Goal: Find specific page/section: Find specific page/section

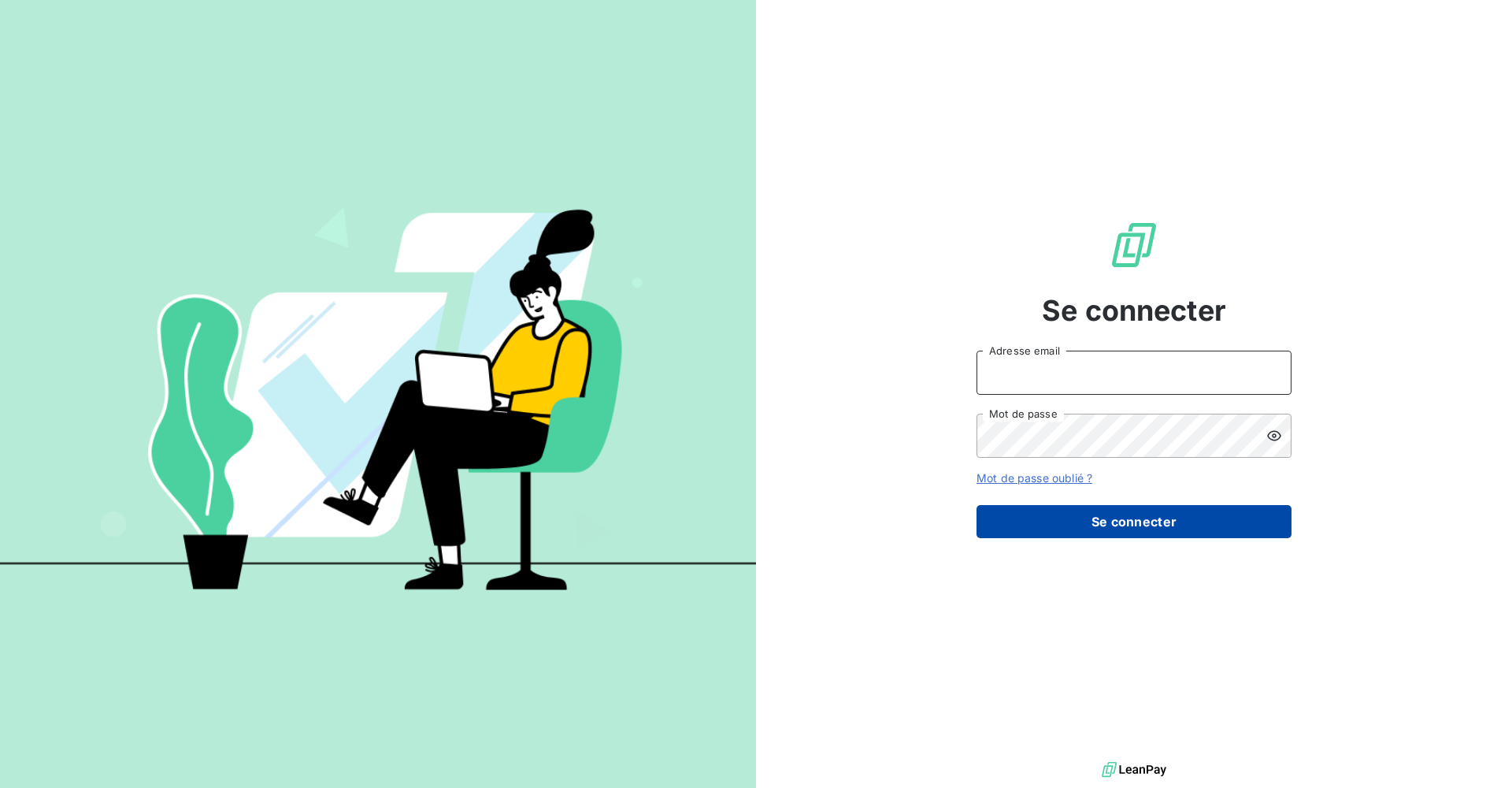
type input "[PERSON_NAME][EMAIL_ADDRESS][DOMAIN_NAME]"
click at [1054, 520] on button "Se connecter" at bounding box center [1134, 522] width 315 height 33
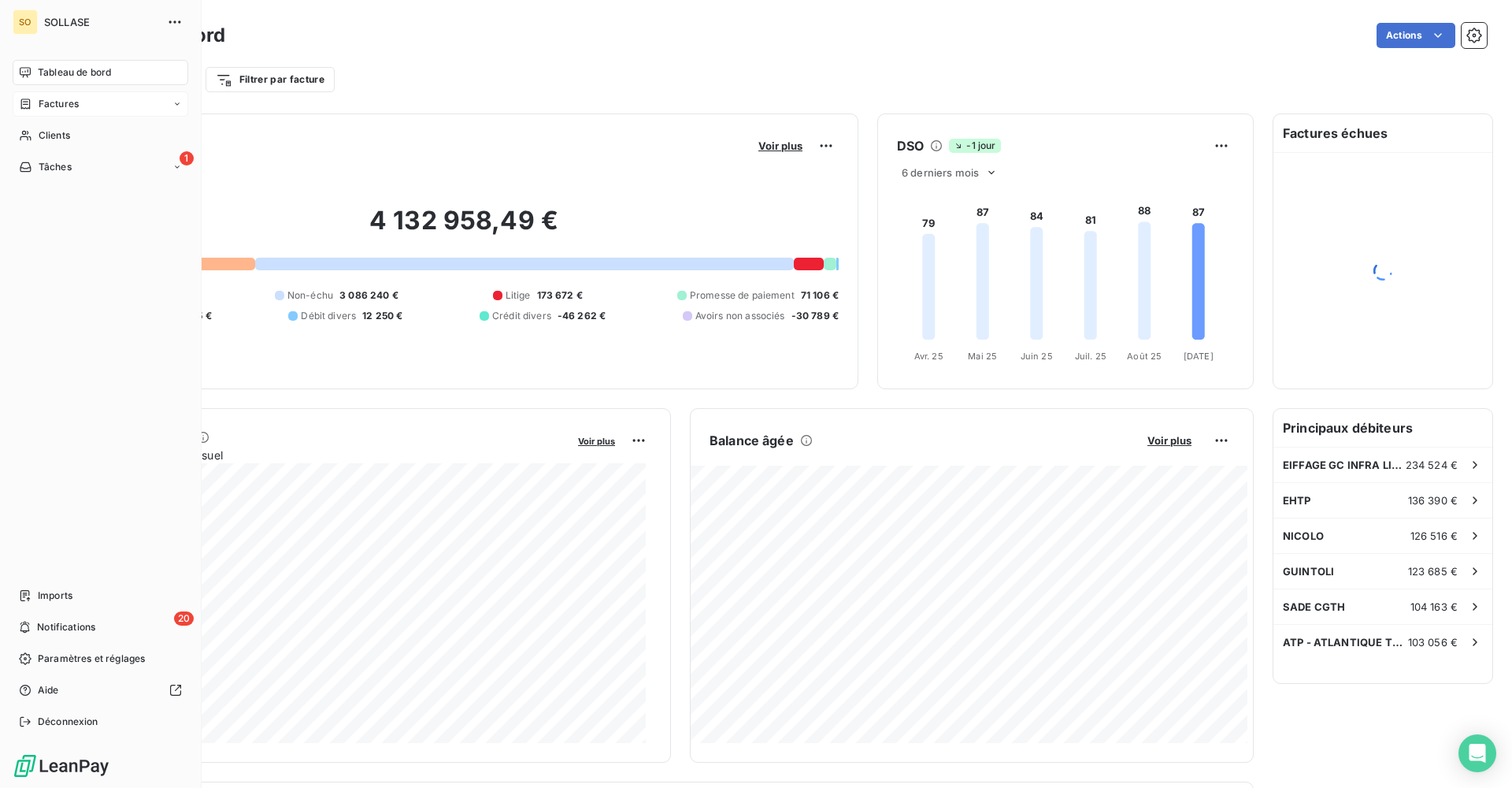
click at [102, 111] on div "Factures" at bounding box center [100, 104] width 176 height 25
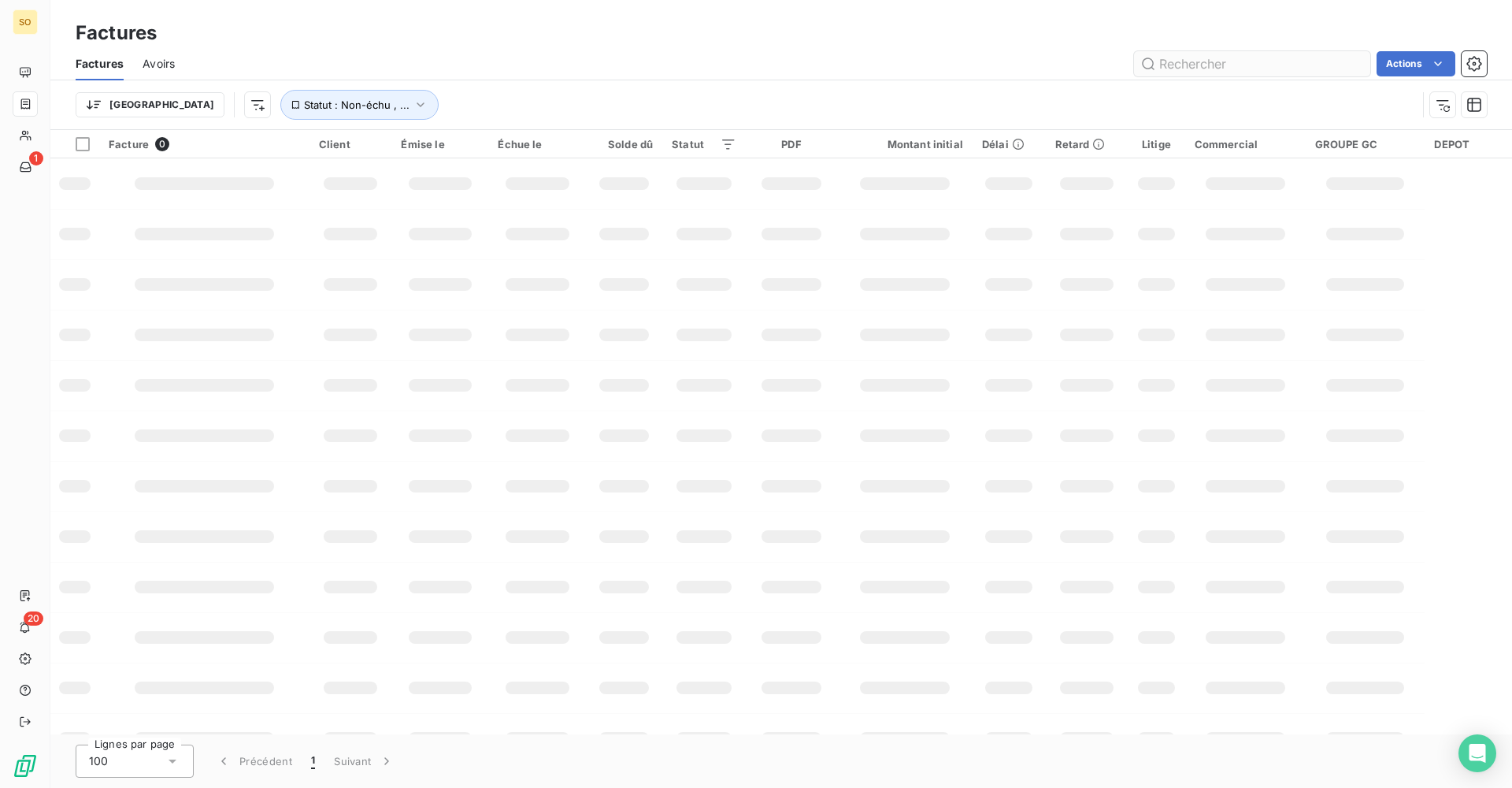
click at [1207, 65] on input "text" at bounding box center [1252, 63] width 236 height 25
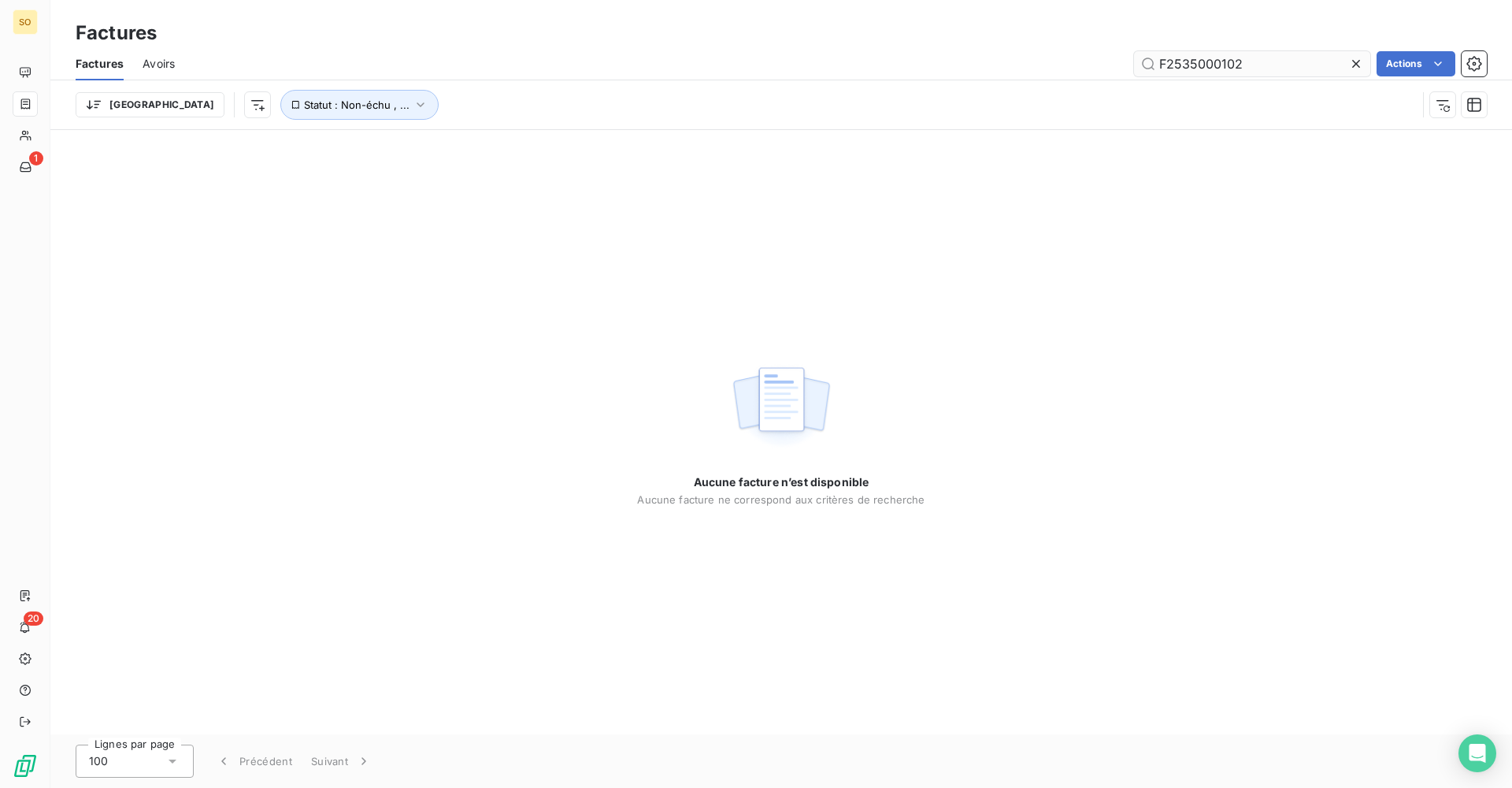
type input "F2535000102"
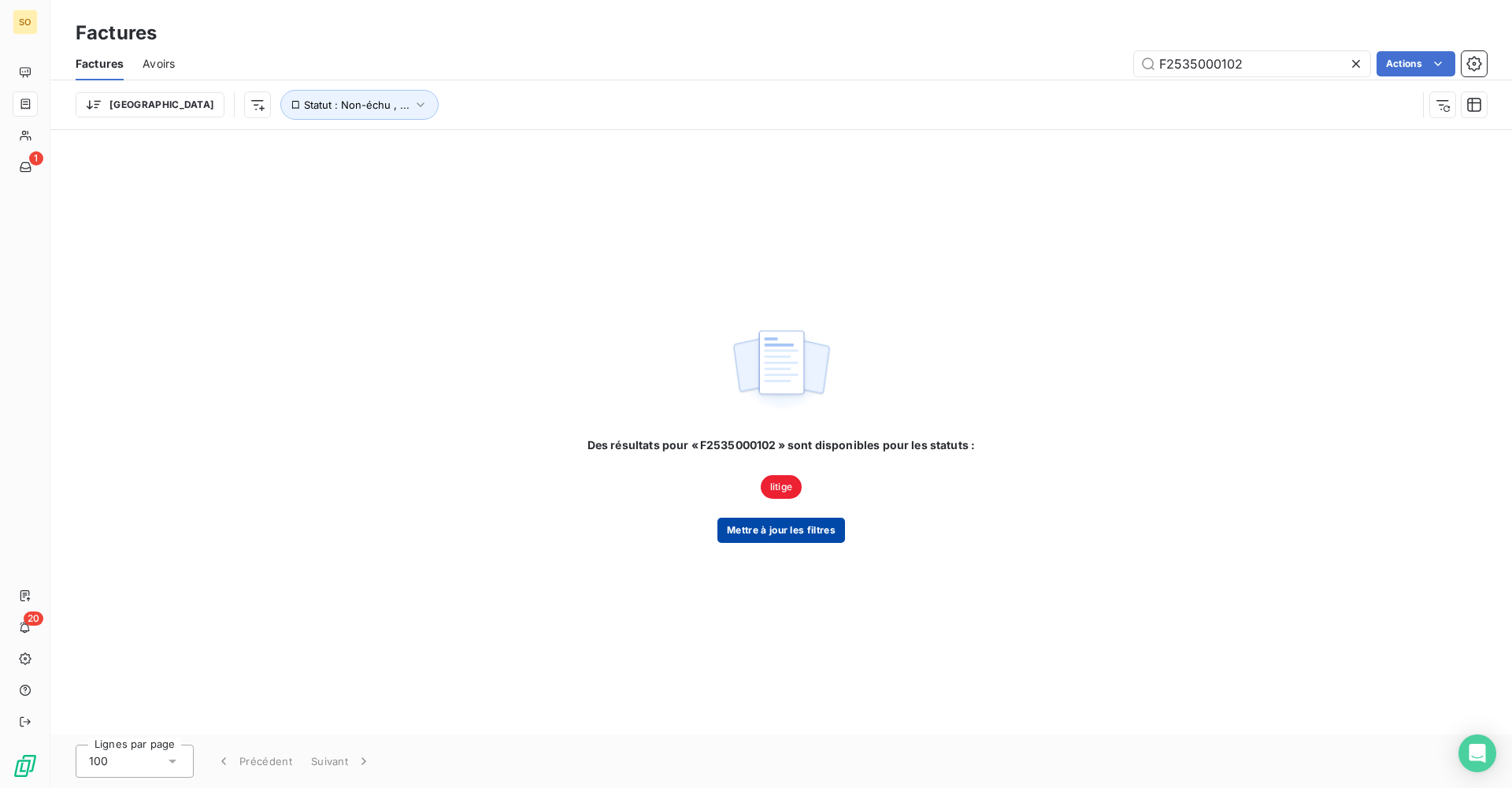
click at [821, 536] on button "Mettre à jour les filtres" at bounding box center [781, 529] width 128 height 25
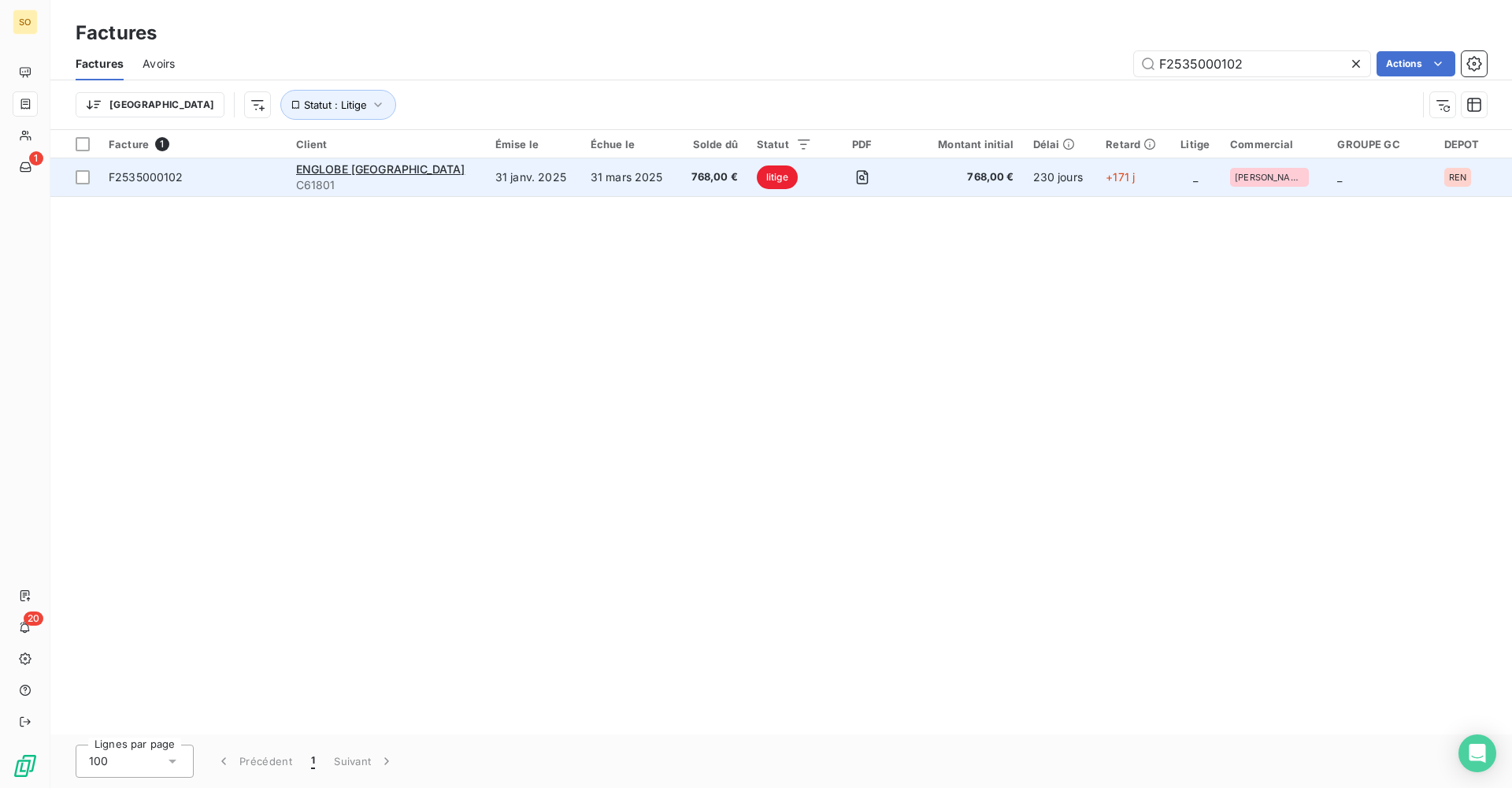
click at [358, 194] on td "ENGLOBE FRANCE C61801" at bounding box center [386, 177] width 199 height 38
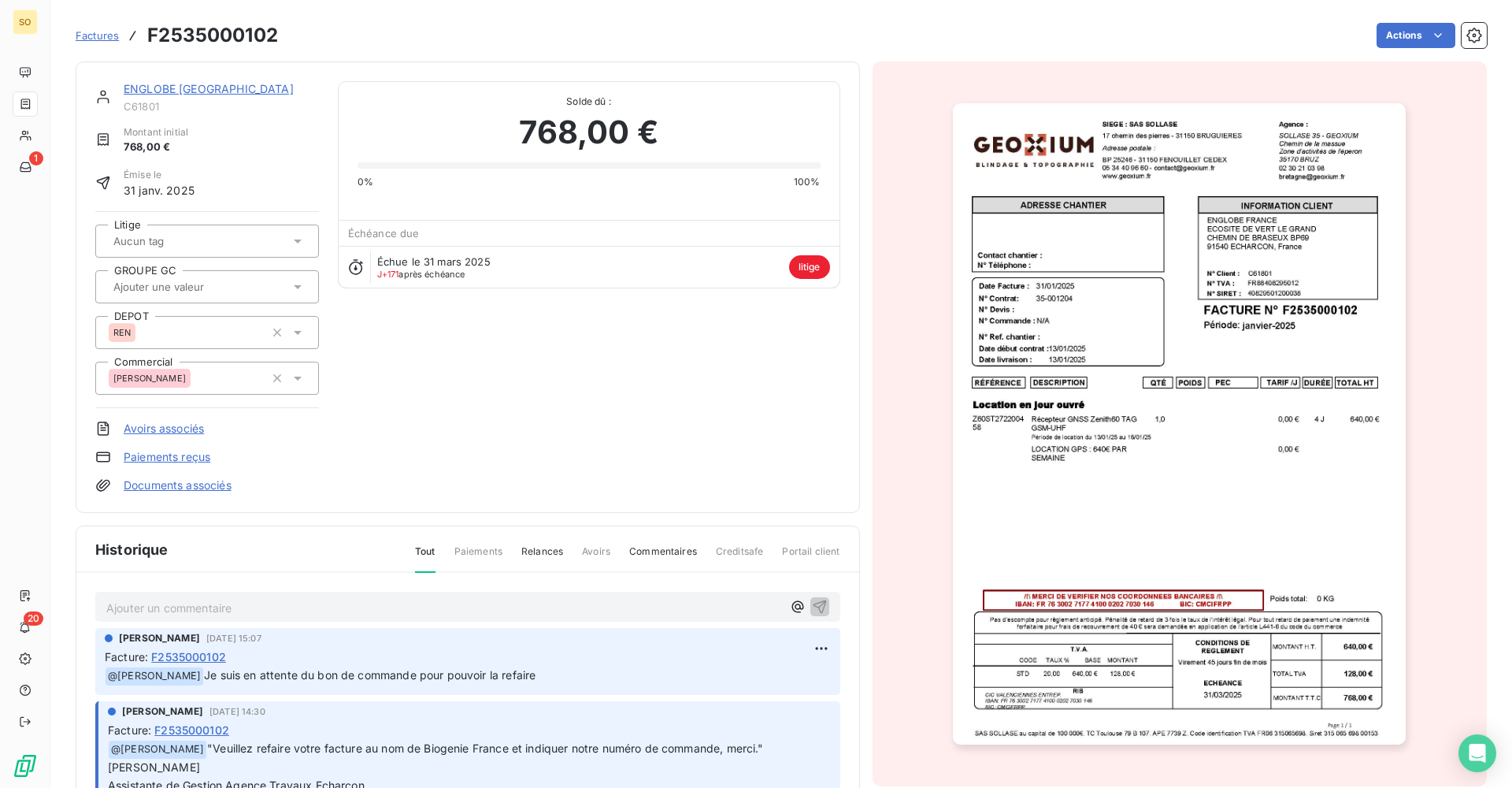
click at [223, 603] on p "Ajouter un commentaire ﻿" at bounding box center [443, 607] width 676 height 20
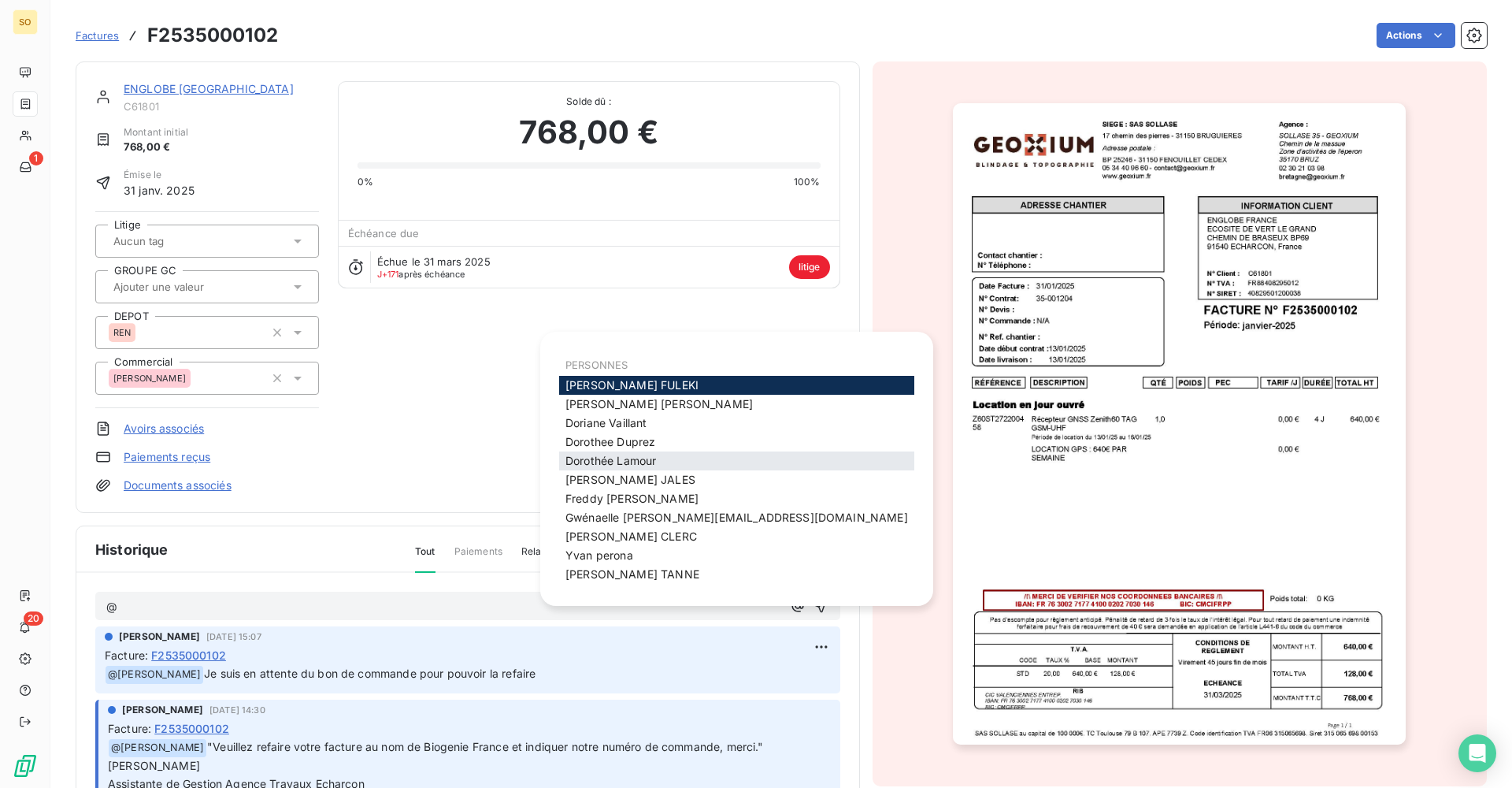
click at [677, 461] on div "[PERSON_NAME]" at bounding box center [736, 461] width 355 height 19
click at [641, 460] on span "[PERSON_NAME]" at bounding box center [610, 461] width 91 height 14
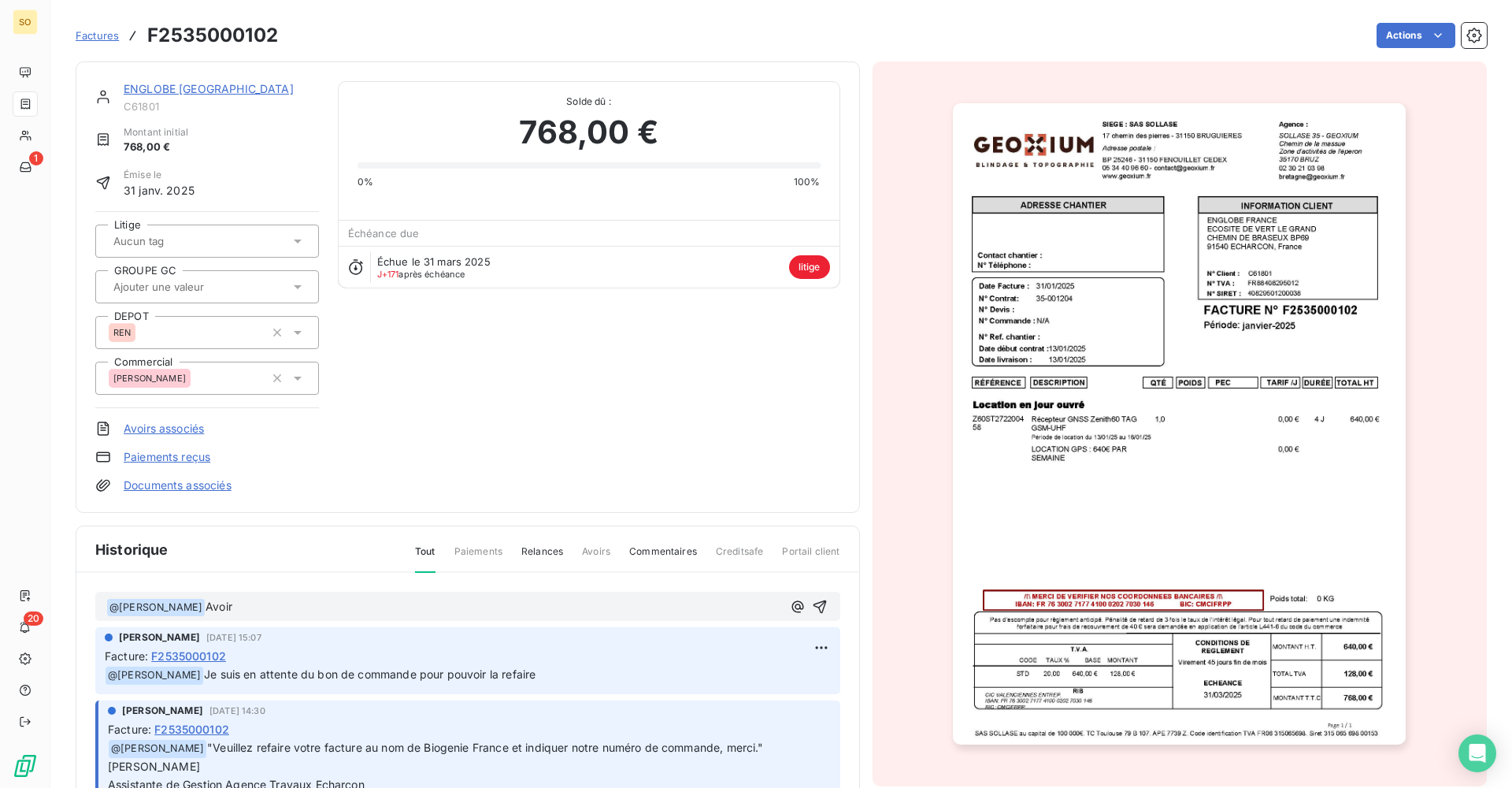
drag, startPoint x: 330, startPoint y: 608, endPoint x: 342, endPoint y: 605, distance: 12.4
click at [330, 608] on p "﻿ @ [PERSON_NAME] ﻿ Avoir" at bounding box center [443, 607] width 676 height 19
click at [547, 611] on p "﻿ @ [PERSON_NAME] ﻿ Avoir F2535001030 et refacturation à BIOGENIE" at bounding box center [443, 607] width 676 height 19
drag, startPoint x: 682, startPoint y: 434, endPoint x: 780, endPoint y: 510, distance: 124.0
click at [682, 434] on div "ENGLOBE FRANCE C61801 Montant initial 768,00 € Émise le [DATE] Litige GROUPE GC…" at bounding box center [467, 287] width 745 height 412
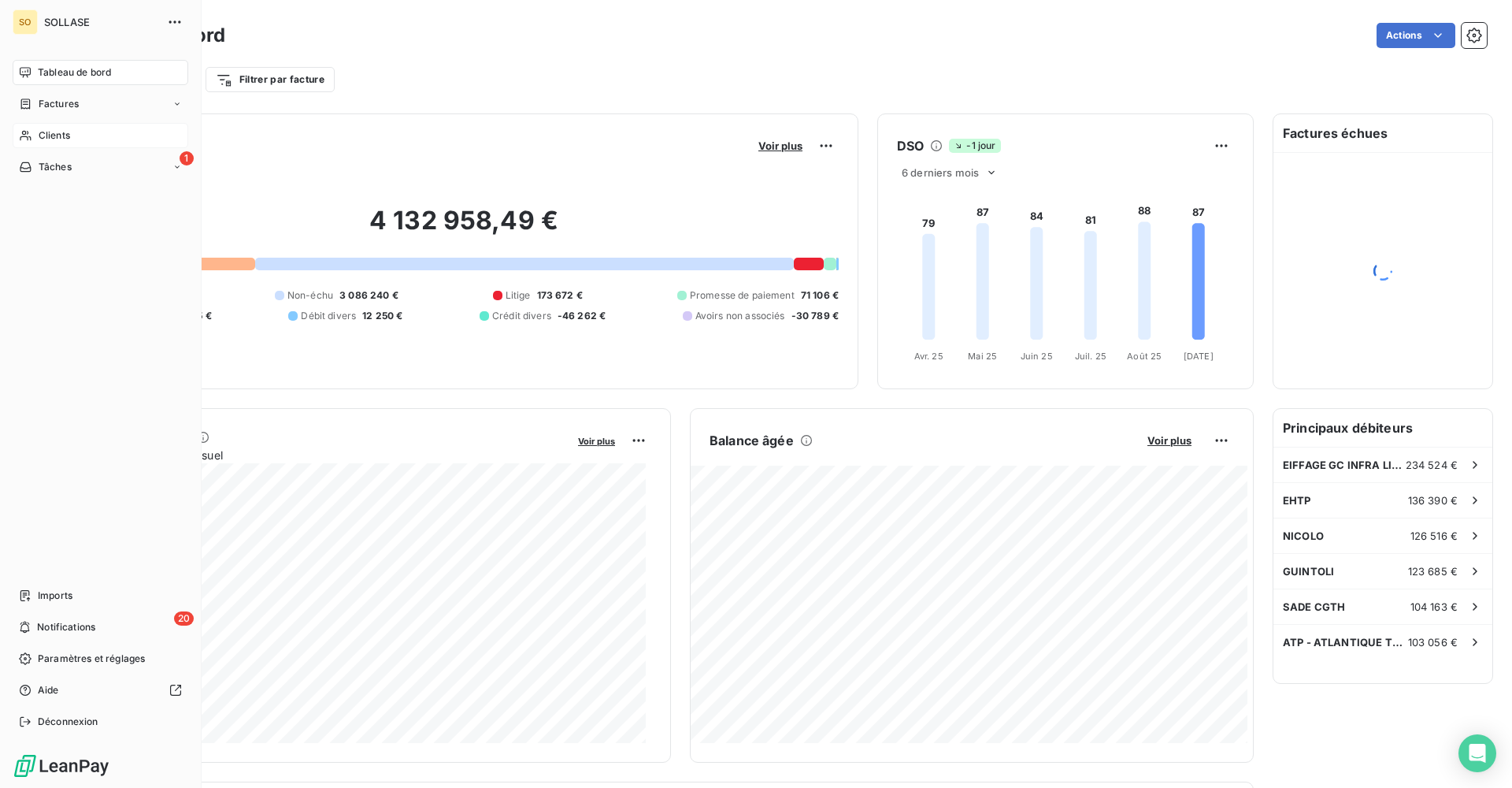
click at [94, 140] on div "Clients" at bounding box center [100, 134] width 176 height 25
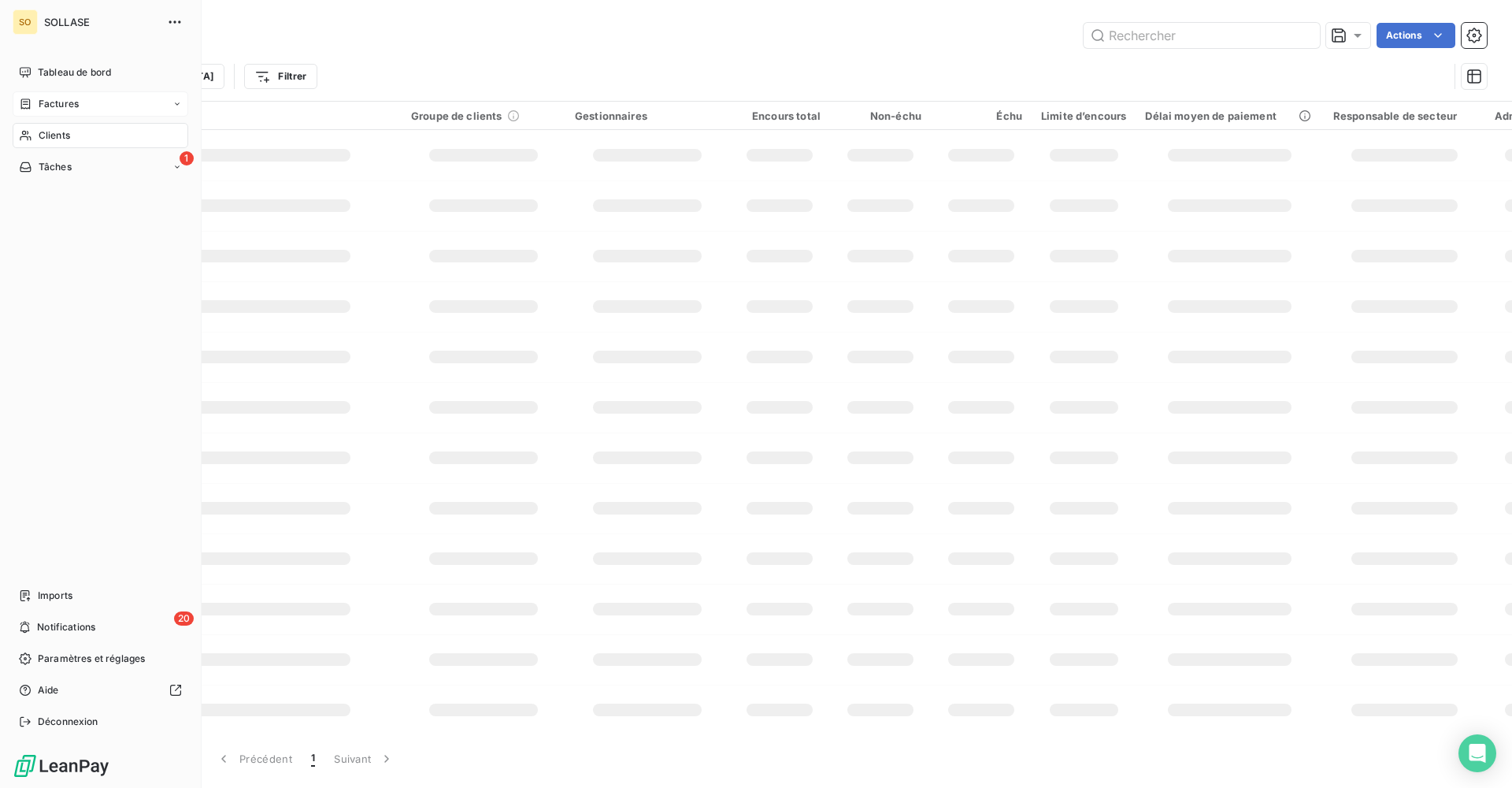
click at [90, 113] on div "Factures" at bounding box center [100, 104] width 176 height 25
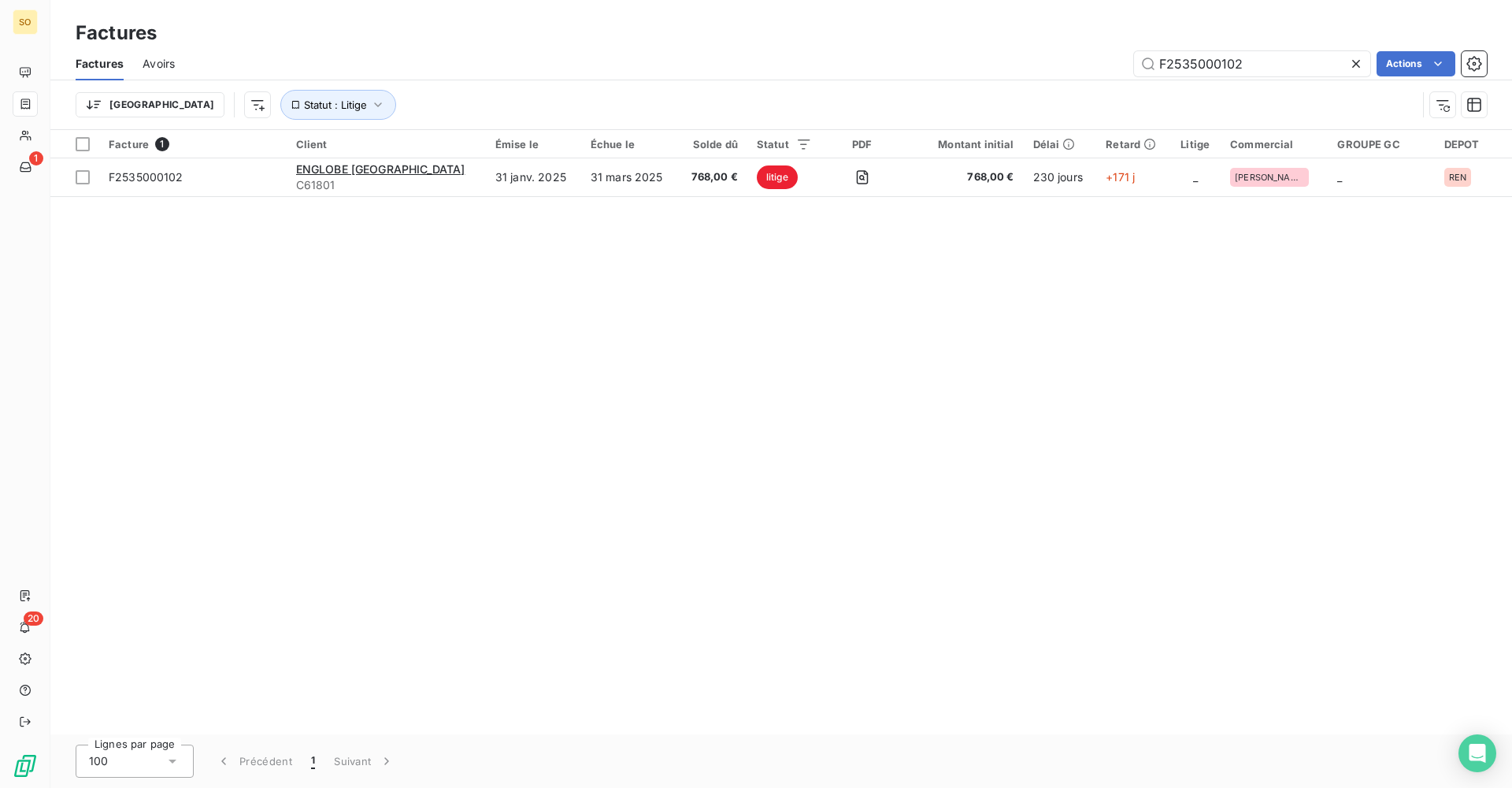
drag, startPoint x: 1268, startPoint y: 72, endPoint x: 1063, endPoint y: 74, distance: 205.0
click at [1063, 74] on div "F2535000102 Actions" at bounding box center [840, 63] width 1293 height 25
type input "F2535000117"
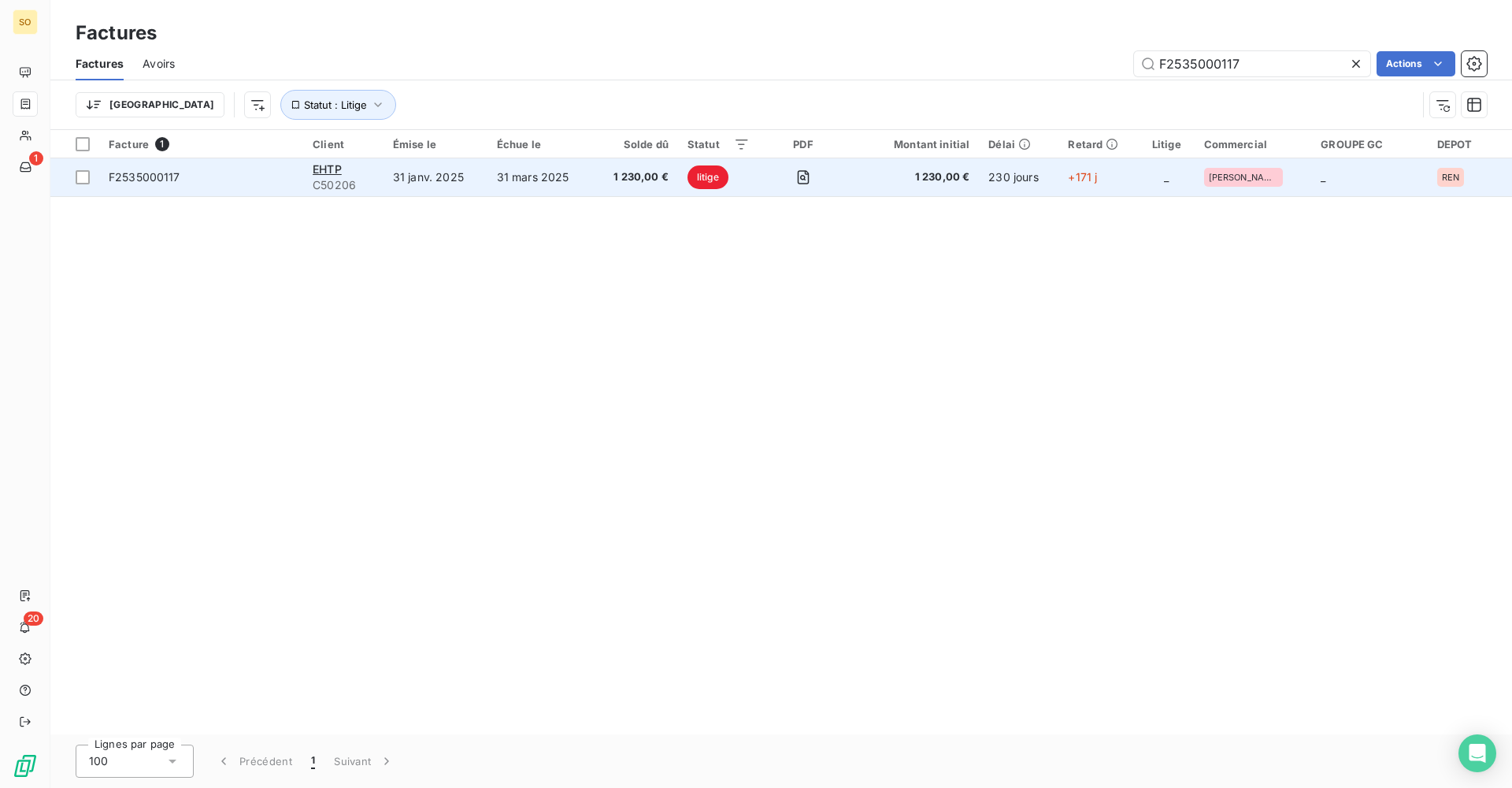
click at [894, 186] on td "1 230,00 €" at bounding box center [914, 177] width 132 height 38
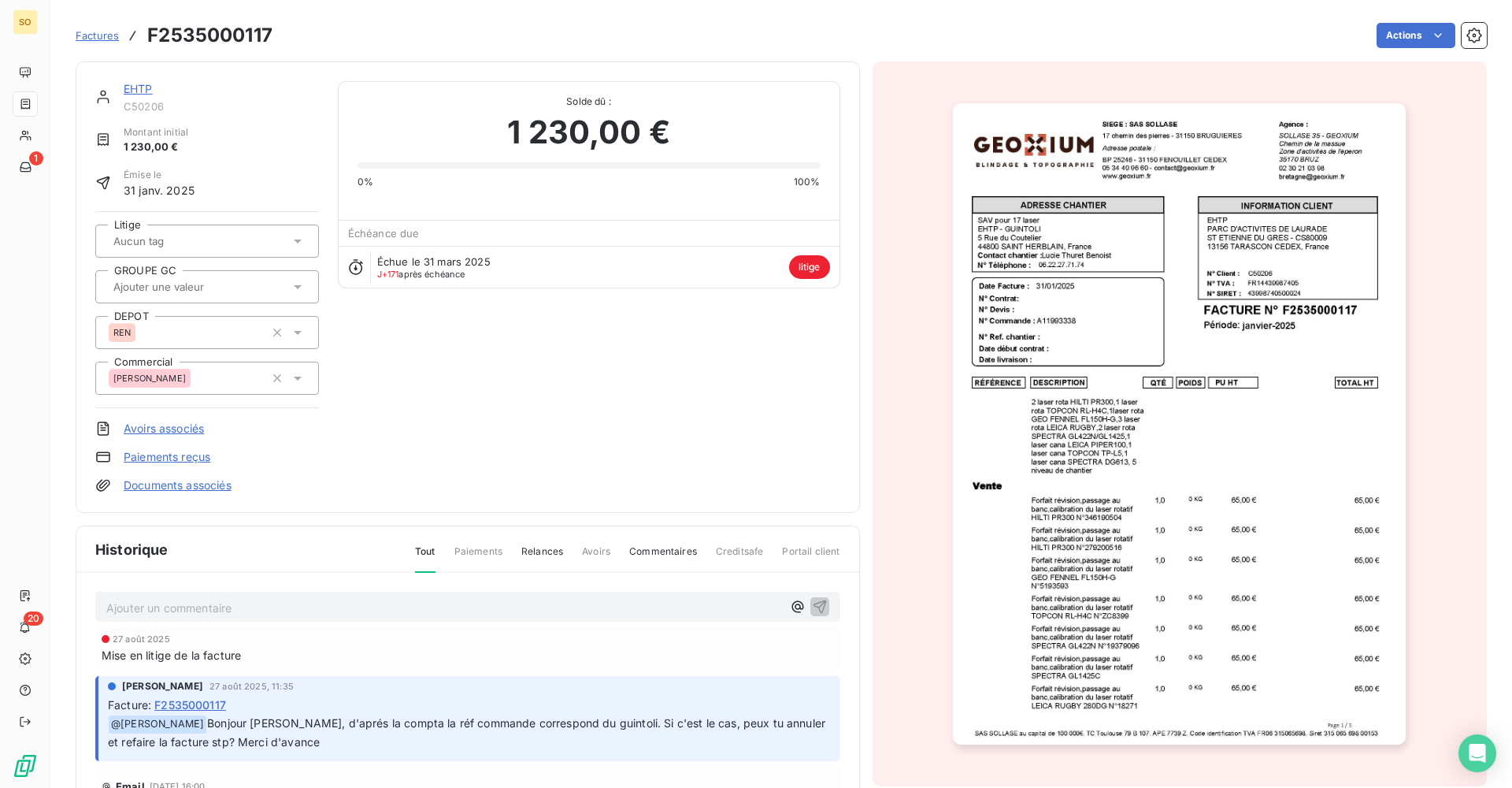
click at [289, 616] on p "Ajouter un commentaire ﻿" at bounding box center [443, 607] width 676 height 20
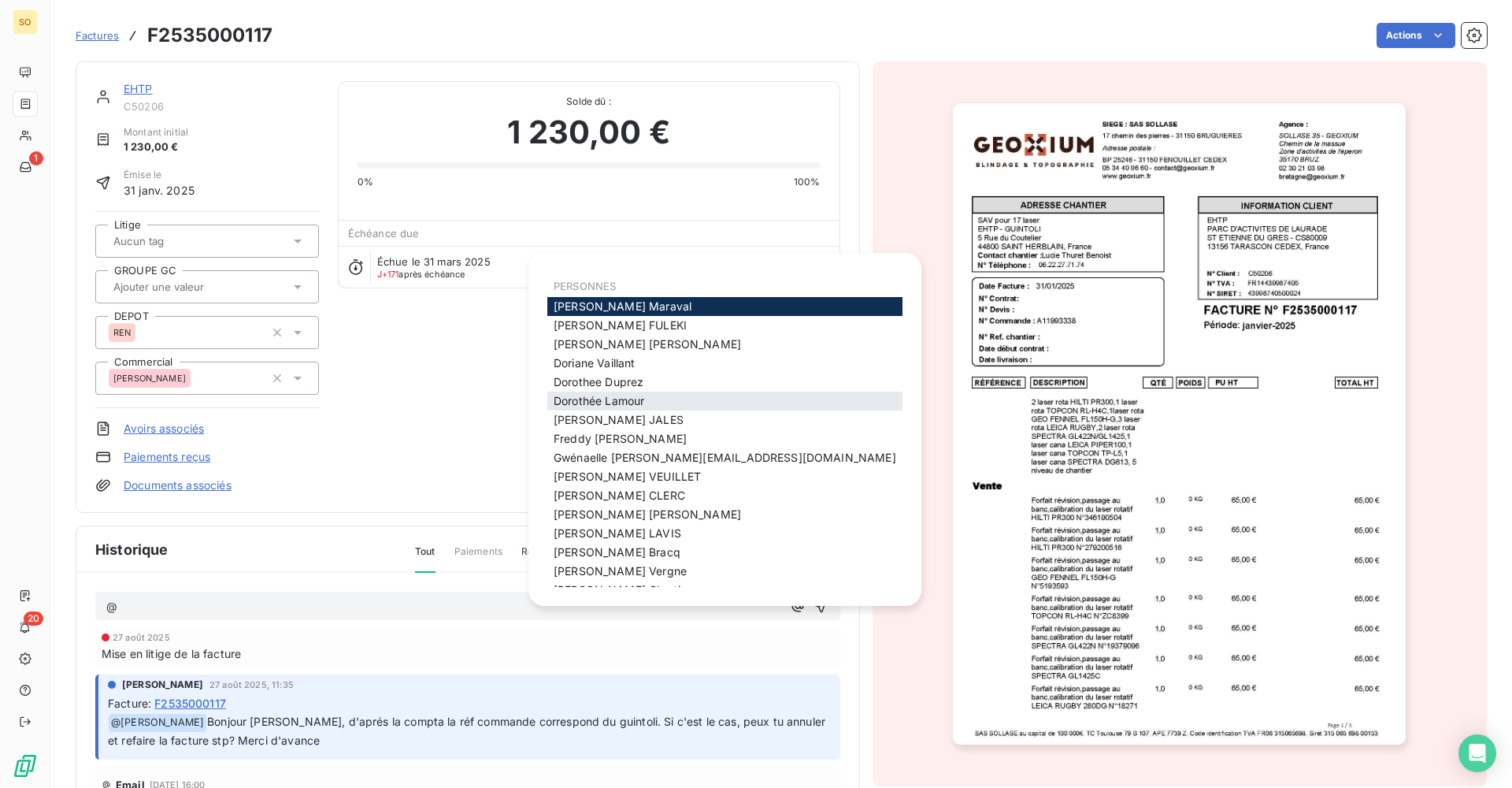
click at [672, 397] on div "[PERSON_NAME]" at bounding box center [724, 401] width 355 height 19
click at [664, 397] on div "[PERSON_NAME]" at bounding box center [724, 401] width 355 height 19
click at [633, 399] on span "[PERSON_NAME]" at bounding box center [599, 401] width 91 height 14
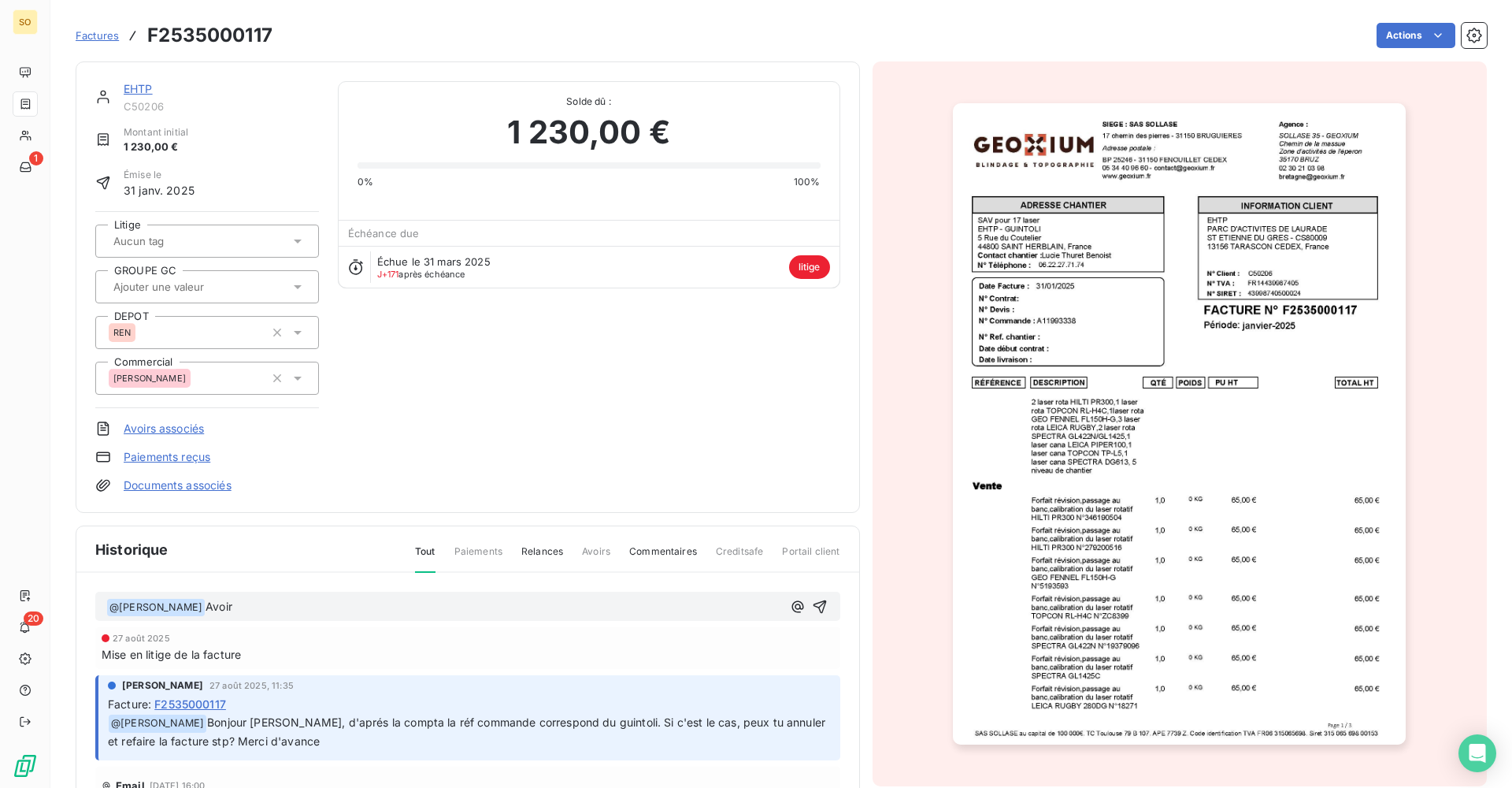
click at [372, 609] on p "﻿ @ [PERSON_NAME] ﻿ Avoir" at bounding box center [443, 607] width 676 height 19
click at [497, 612] on p "﻿ @ Dorothée Lamour ﻿ Avoir F2535001032 et refacturation" at bounding box center [443, 607] width 676 height 19
click at [666, 602] on p "﻿ @ Dorothée Lamour ﻿ Avoir F2535001032 et refacturation GUINTOLI avec commande…" at bounding box center [443, 607] width 676 height 19
